Goal: Task Accomplishment & Management: Use online tool/utility

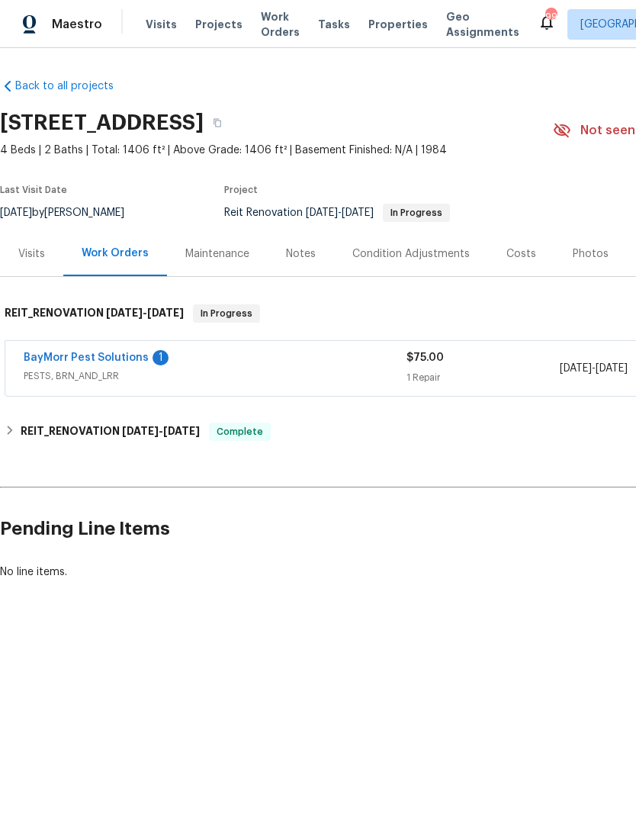
click at [64, 356] on link "BayMorr Pest Solutions" at bounding box center [86, 358] width 125 height 11
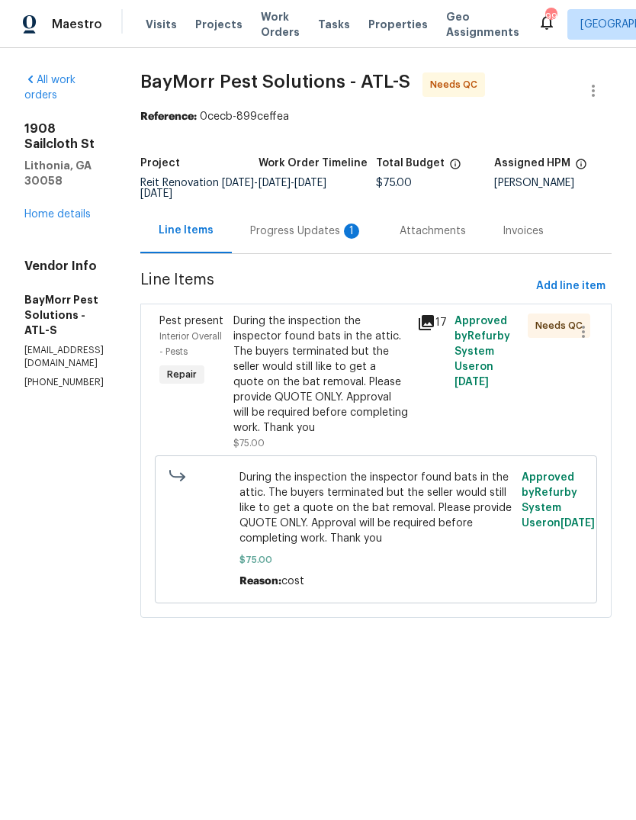
click at [362, 228] on div "Progress Updates 1" at bounding box center [306, 231] width 113 height 15
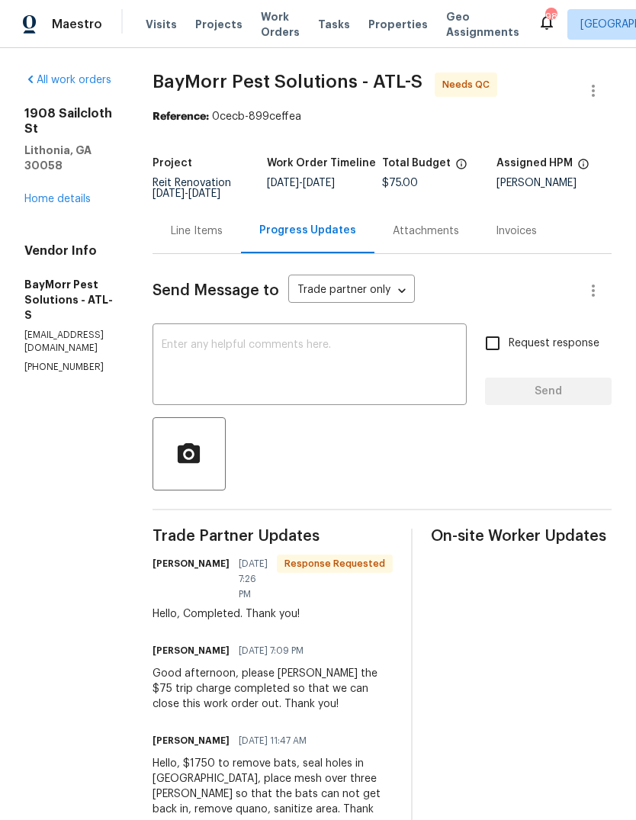
click at [217, 226] on div "Line Items" at bounding box center [197, 231] width 52 height 15
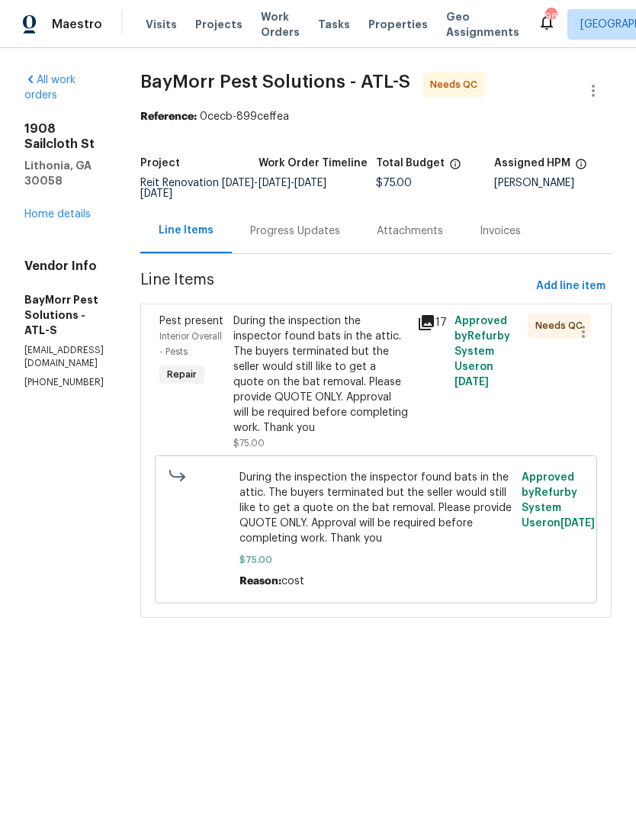
click at [359, 374] on div "During the inspection the inspector found bats in the attic. The buyers termina…" at bounding box center [322, 375] width 176 height 122
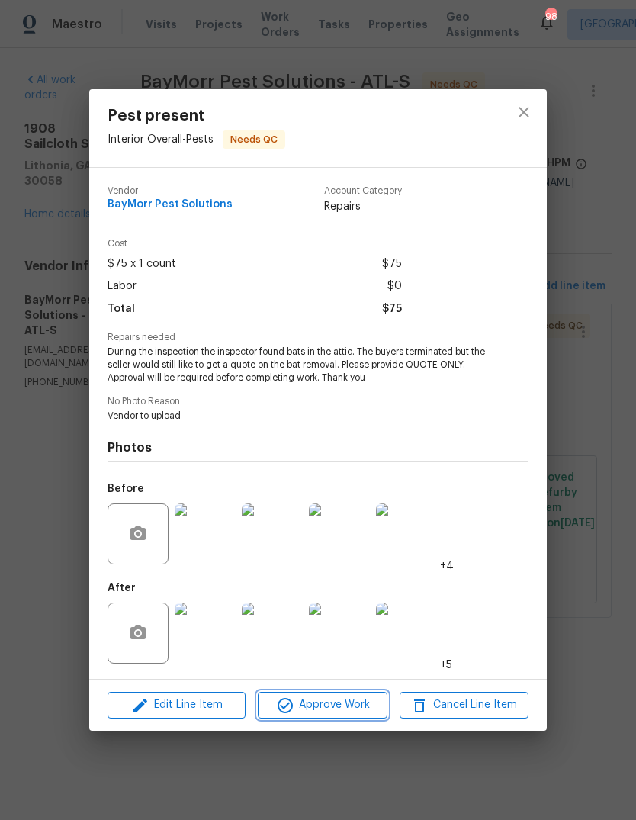
click at [376, 694] on button "Approve Work" at bounding box center [322, 705] width 129 height 27
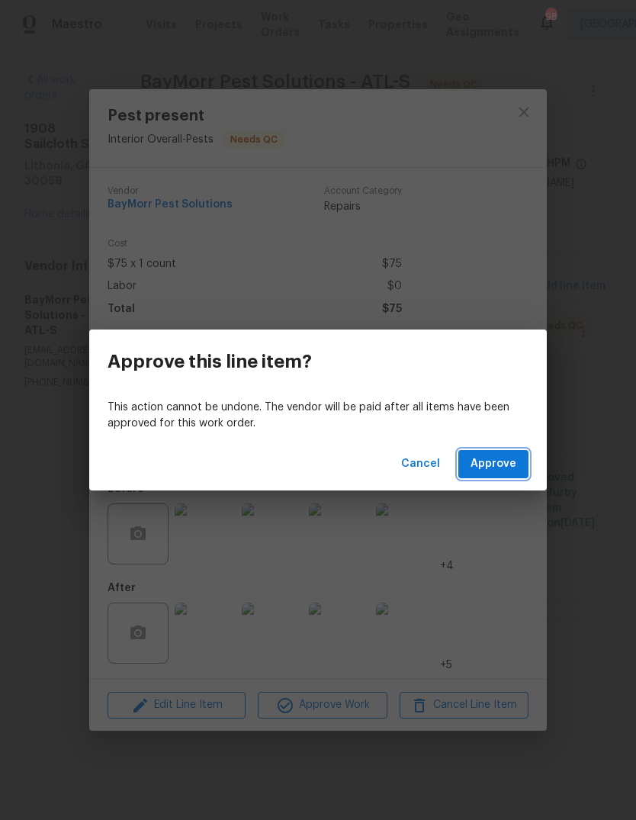
click at [512, 470] on span "Approve" at bounding box center [494, 464] width 46 height 19
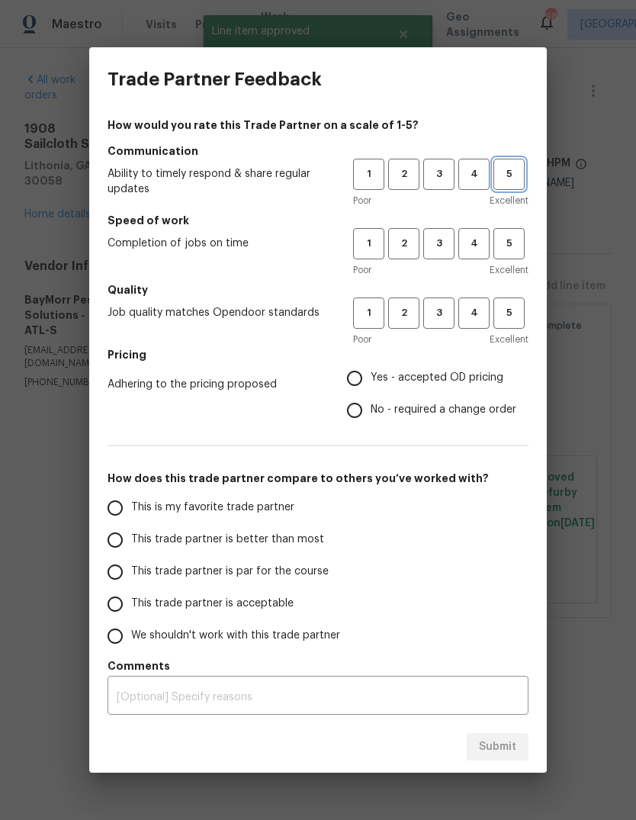
click at [507, 188] on button "5" at bounding box center [509, 174] width 31 height 31
click at [517, 246] on span "5" at bounding box center [509, 244] width 28 height 18
click at [522, 313] on span "5" at bounding box center [509, 313] width 28 height 18
click at [473, 378] on span "Yes - accepted OD pricing" at bounding box center [437, 378] width 133 height 16
click at [371, 378] on input "Yes - accepted OD pricing" at bounding box center [355, 378] width 32 height 32
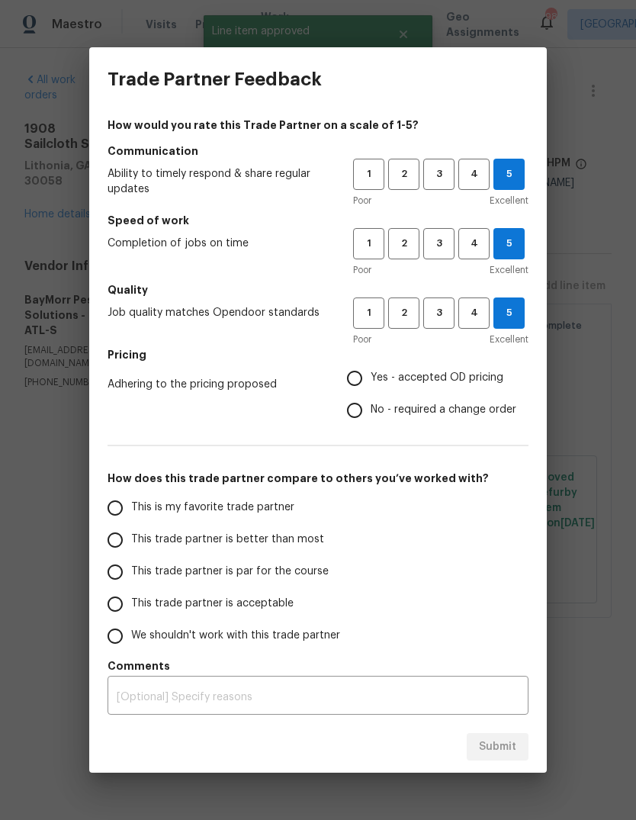
radio input "true"
click at [123, 512] on input "This is my favorite trade partner" at bounding box center [115, 508] width 32 height 32
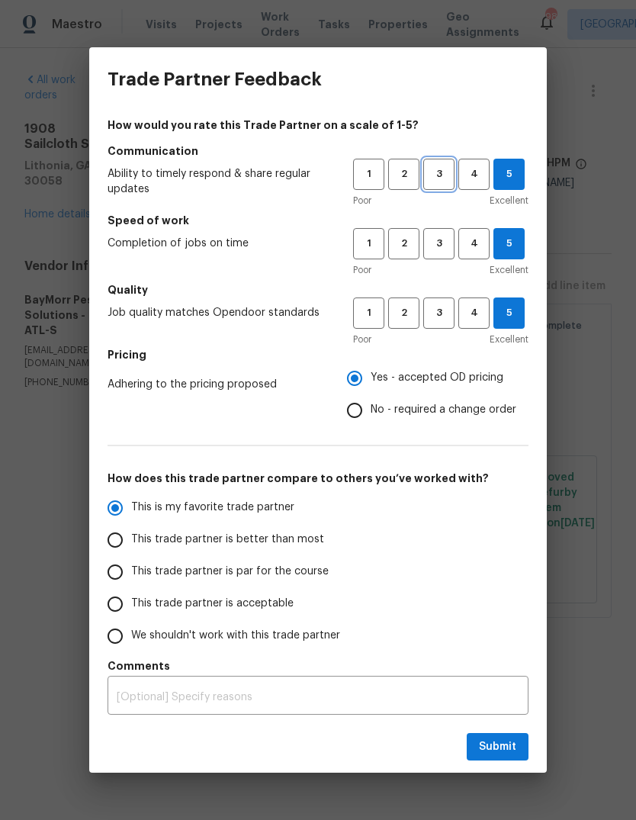
click at [439, 174] on span "3" at bounding box center [439, 175] width 28 height 18
radio input "true"
click at [446, 241] on span "3" at bounding box center [439, 244] width 28 height 18
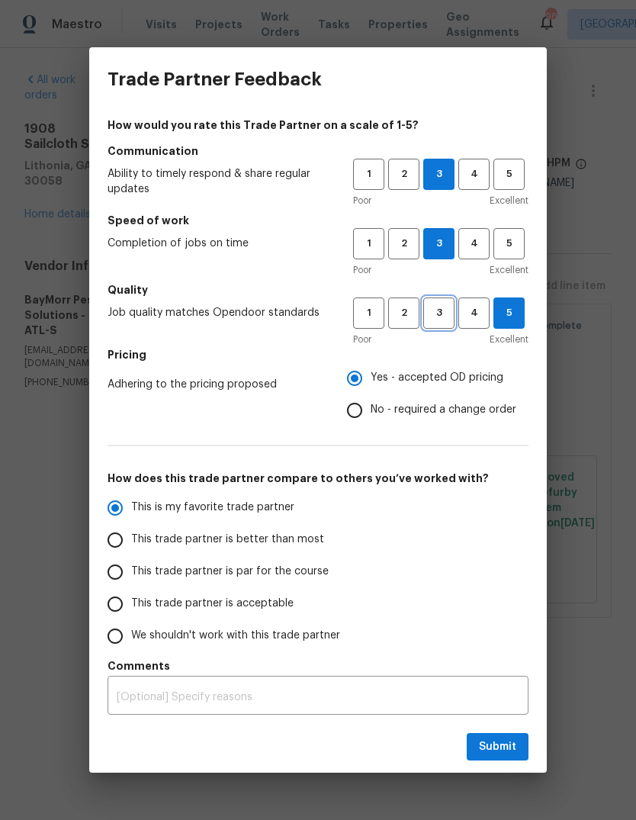
click at [448, 318] on span "3" at bounding box center [439, 313] width 28 height 18
click at [115, 540] on input "This trade partner is better than most" at bounding box center [115, 540] width 32 height 32
radio input "true"
click at [515, 743] on span "Submit" at bounding box center [497, 747] width 37 height 19
radio input "true"
